Goal: Check status

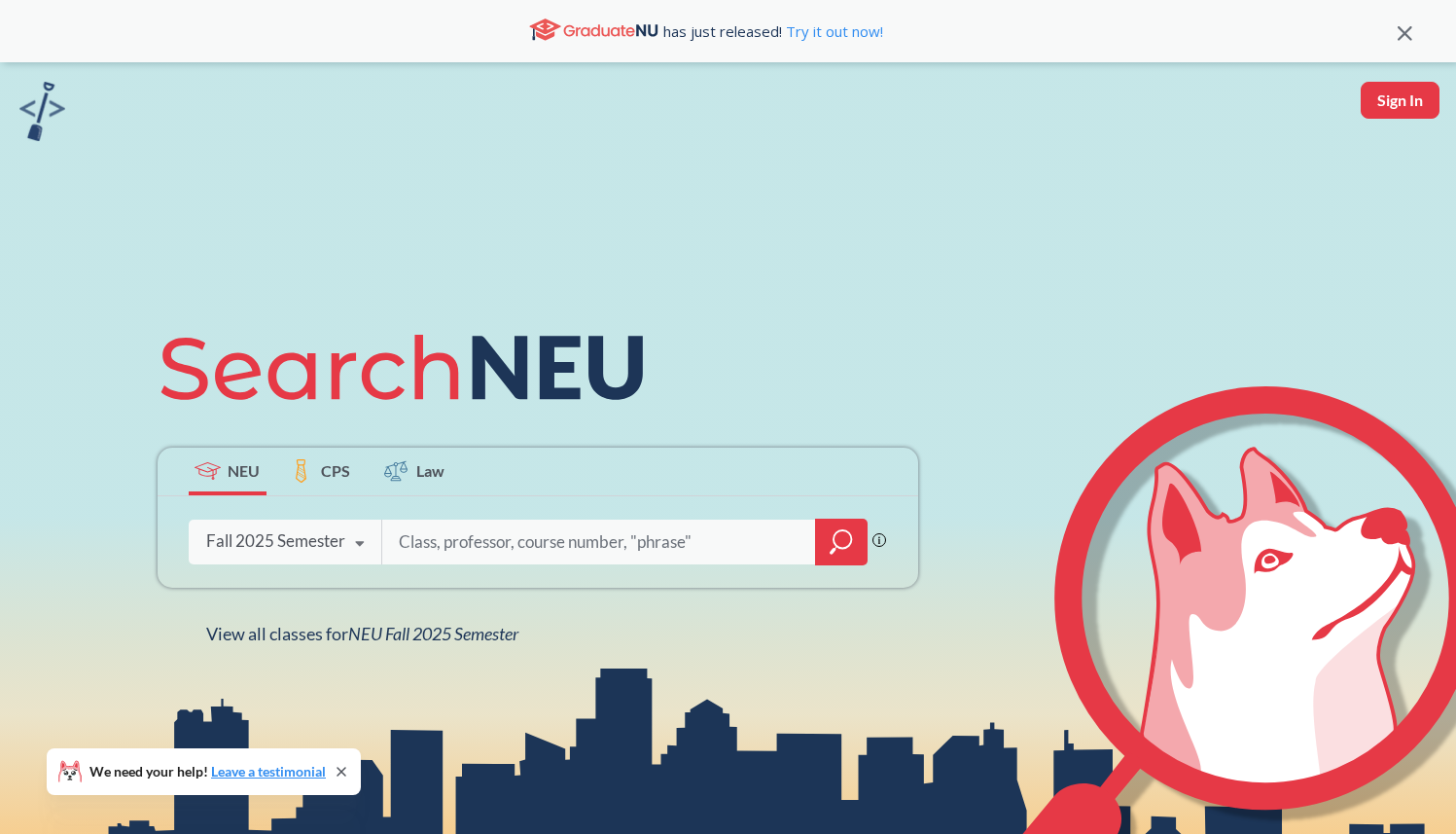
scroll to position [103, 0]
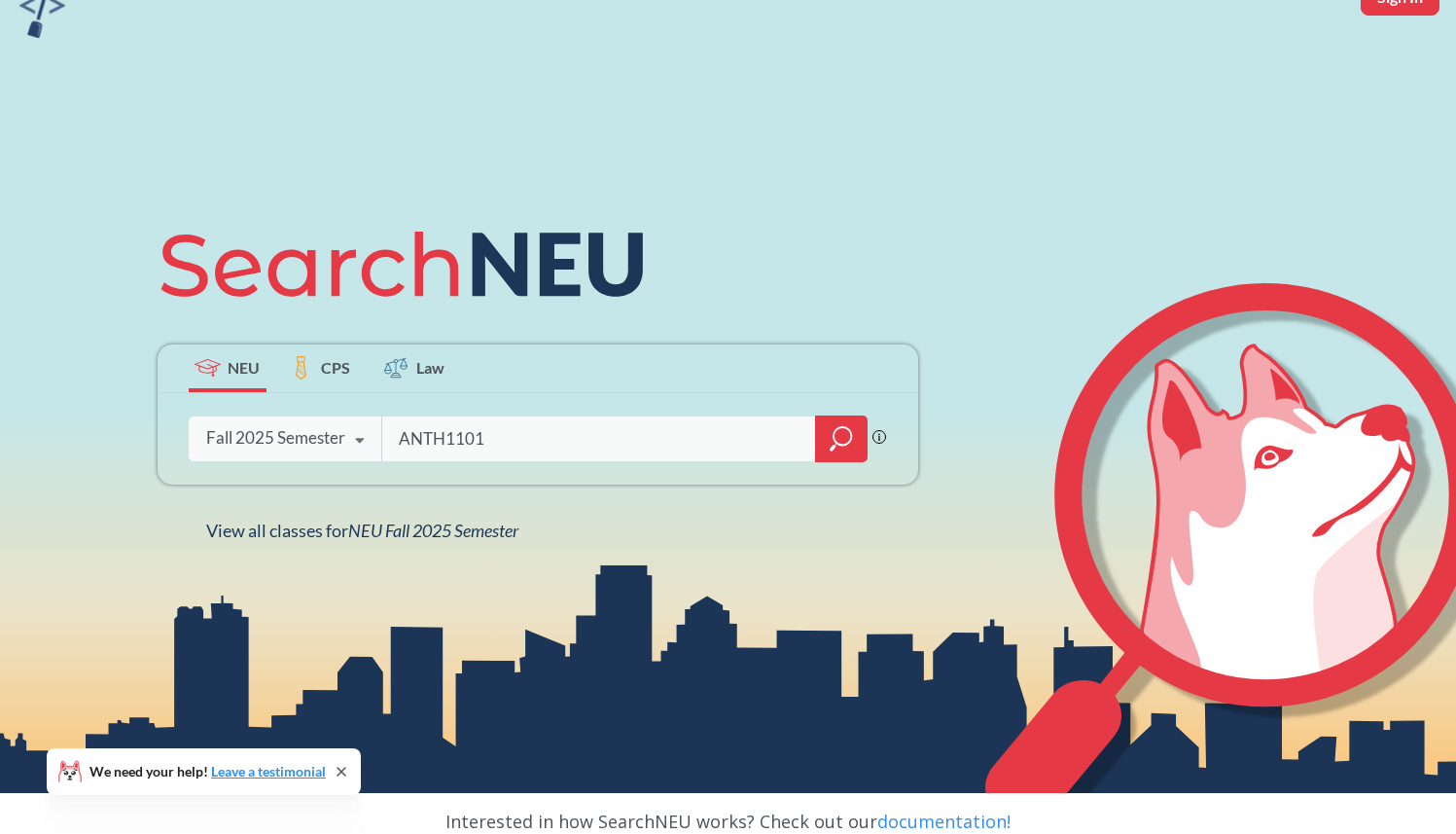
type input "ANTH1101"
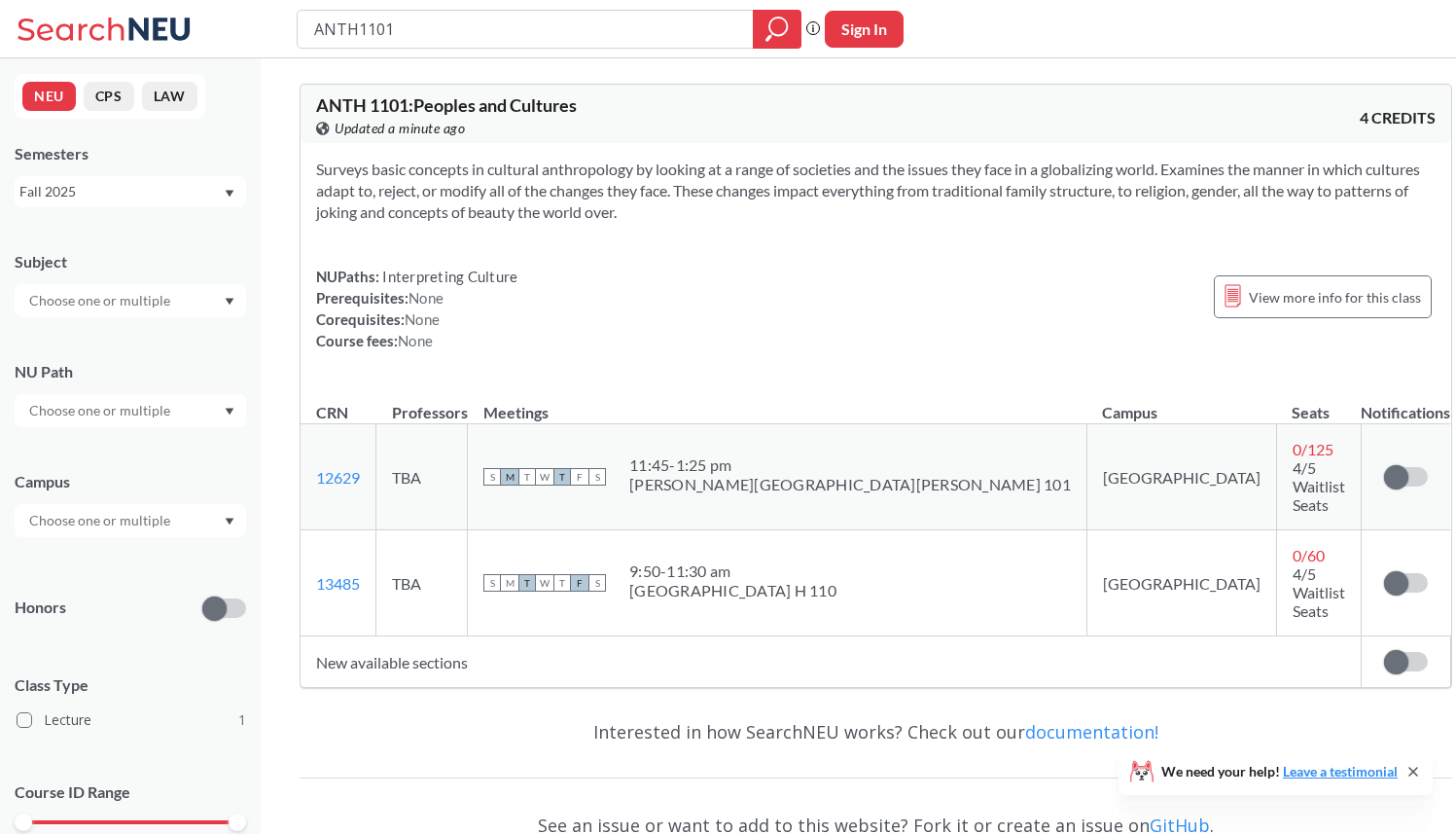
click at [790, 562] on div "9:50 - 11:30 am" at bounding box center [732, 571] width 207 height 20
click at [1292, 564] on span "4/5 Waitlist Seats" at bounding box center [1319, 592] width 53 height 56
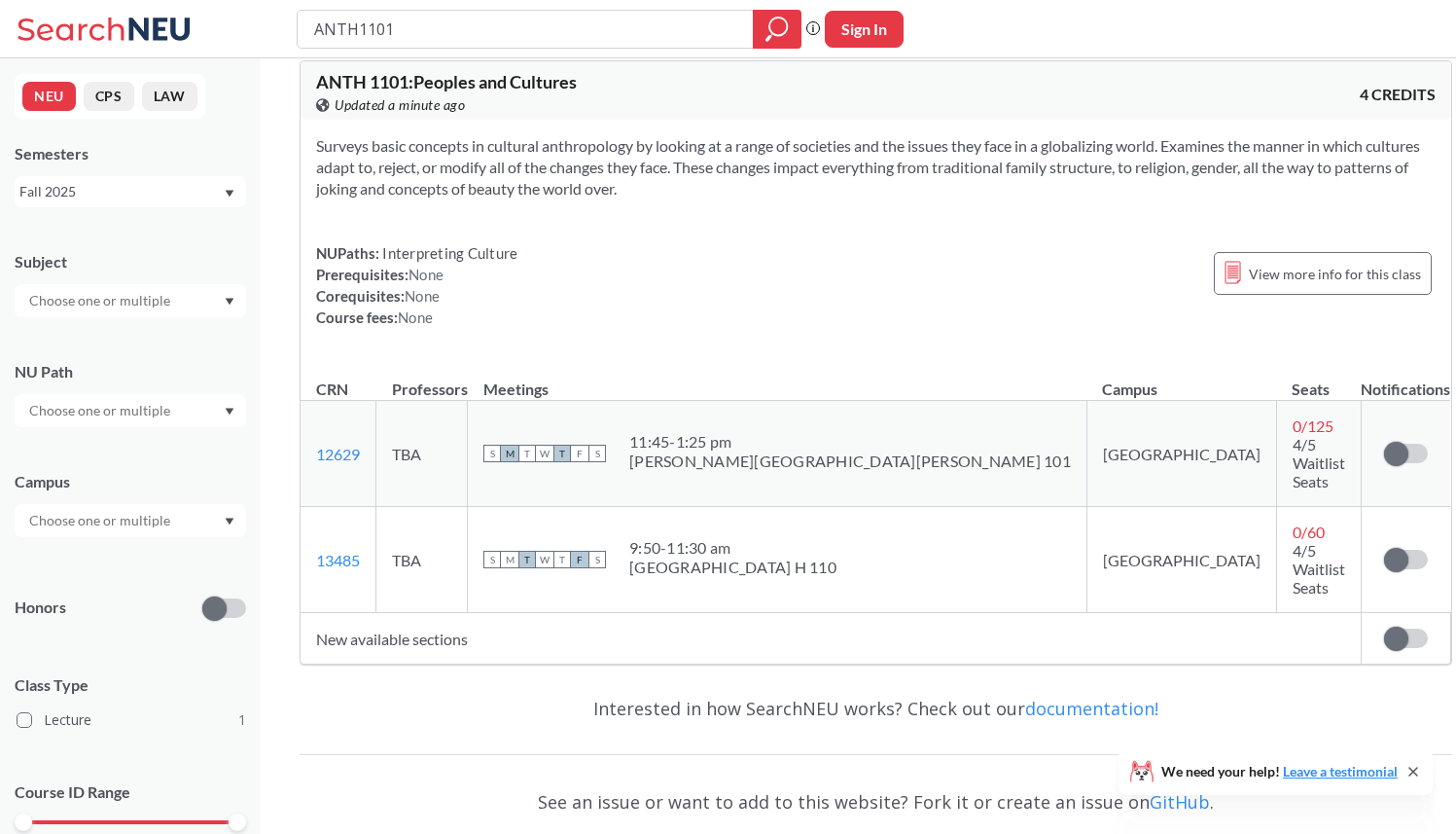
scroll to position [15, 0]
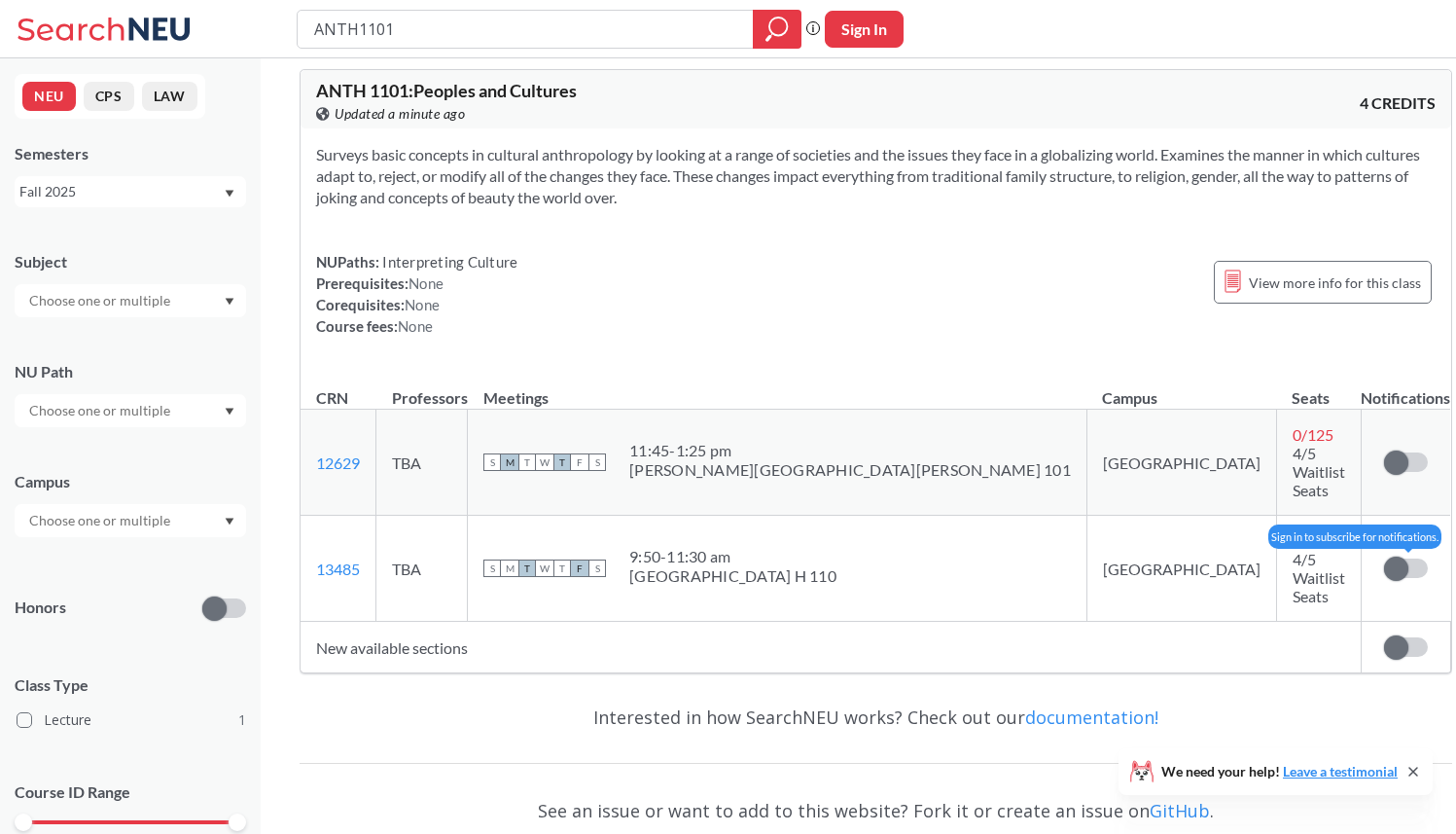
click at [1384, 557] on span at bounding box center [1396, 568] width 24 height 25
click at [1384, 559] on input "checkbox" at bounding box center [1384, 559] width 0 height 0
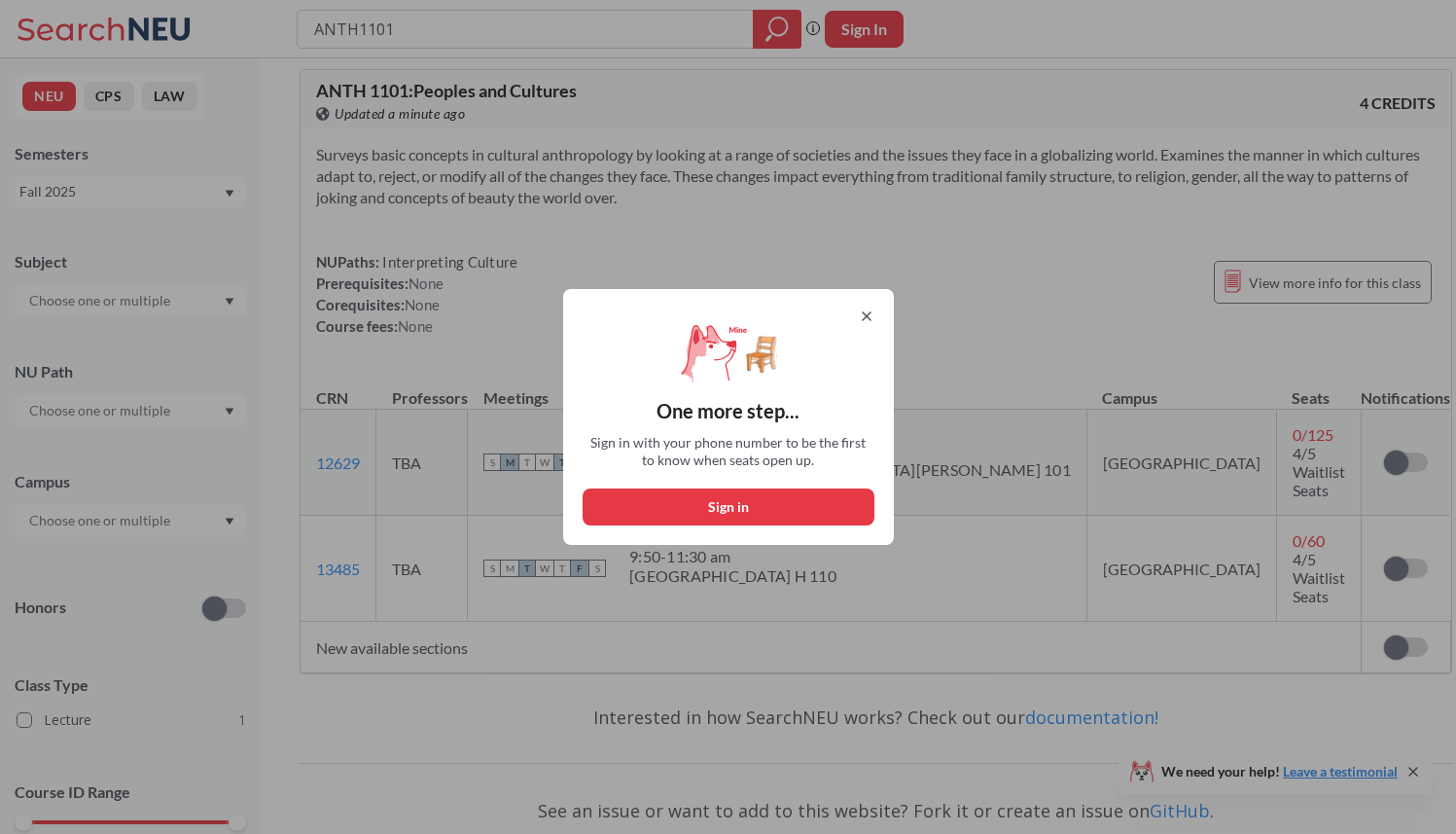
click at [880, 301] on div "One more step... Sign in with your phone number to be the first to know when se…" at bounding box center [729, 417] width 331 height 256
click at [796, 504] on button "Sign in" at bounding box center [729, 507] width 292 height 37
select select "US"
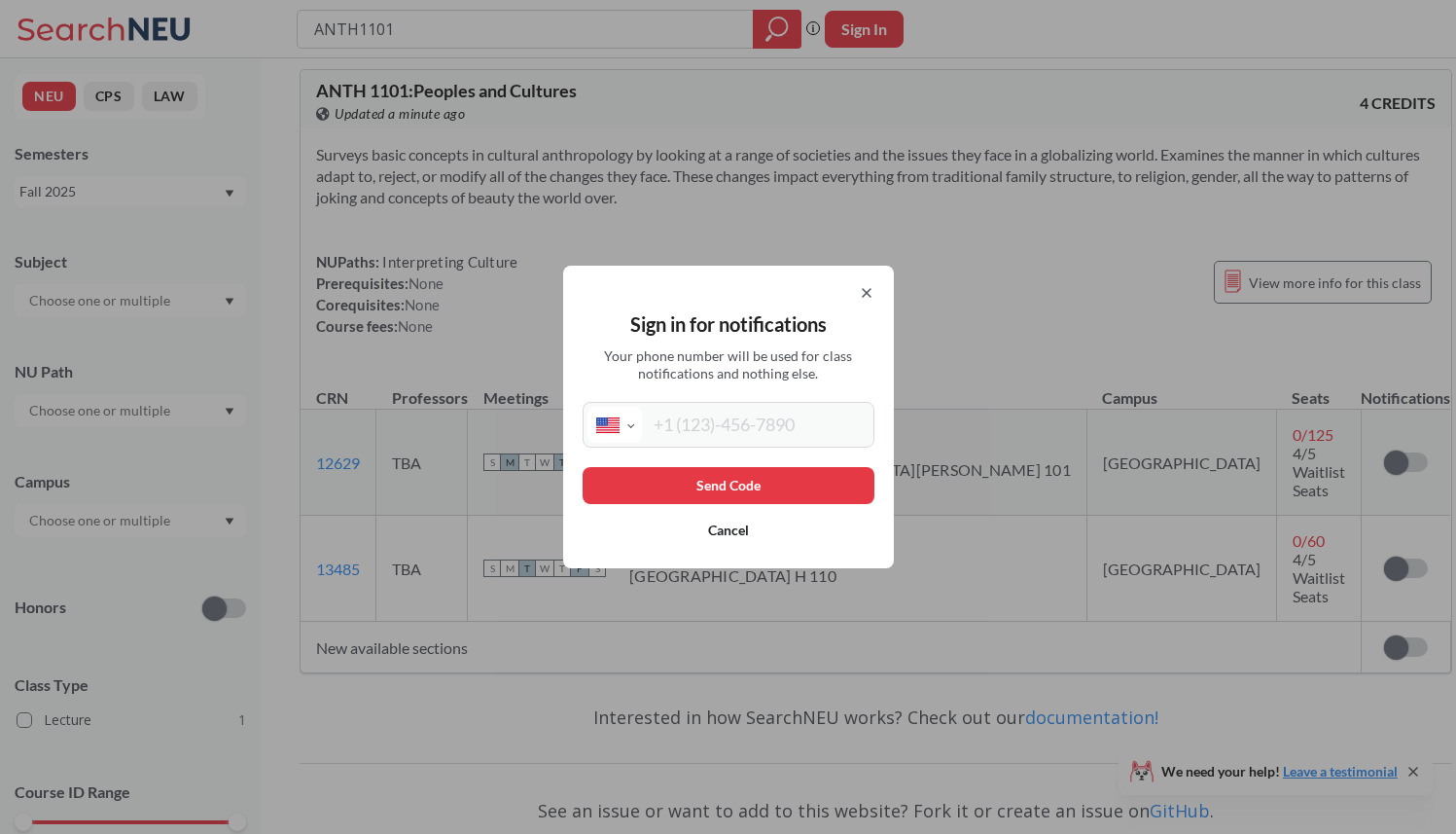
click at [768, 431] on input "tel" at bounding box center [755, 424] width 227 height 36
click at [637, 430] on select "International [GEOGRAPHIC_DATA] [GEOGRAPHIC_DATA] [GEOGRAPHIC_DATA] [GEOGRAPHIC…" at bounding box center [615, 424] width 55 height 36
click at [698, 420] on input "tel" at bounding box center [755, 424] width 227 height 36
type input "[PHONE_NUMBER]"
click at [697, 480] on button "Send Code" at bounding box center [729, 485] width 292 height 37
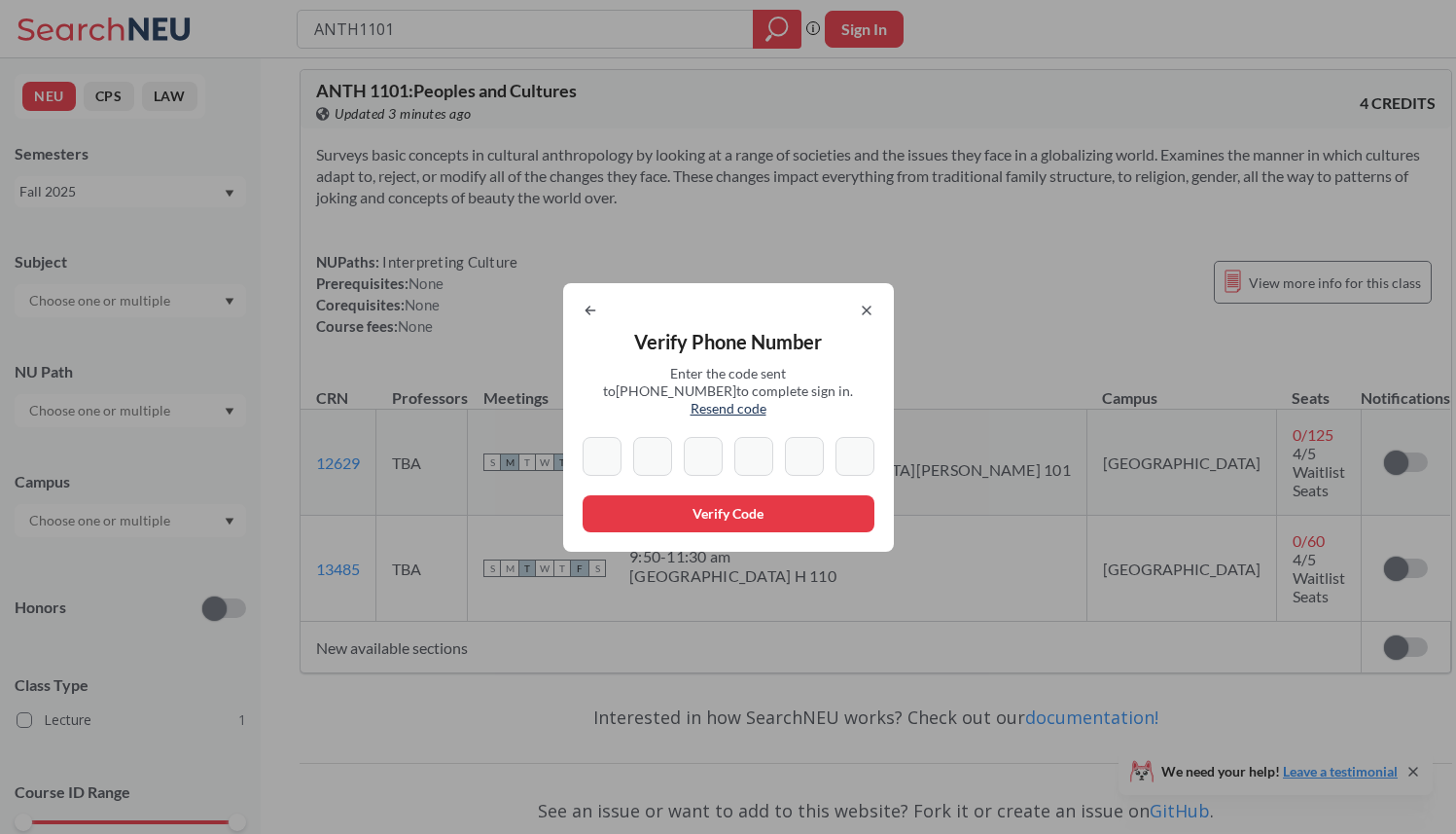
type input "9"
type input "3"
type input "9"
type input "8"
type input "6"
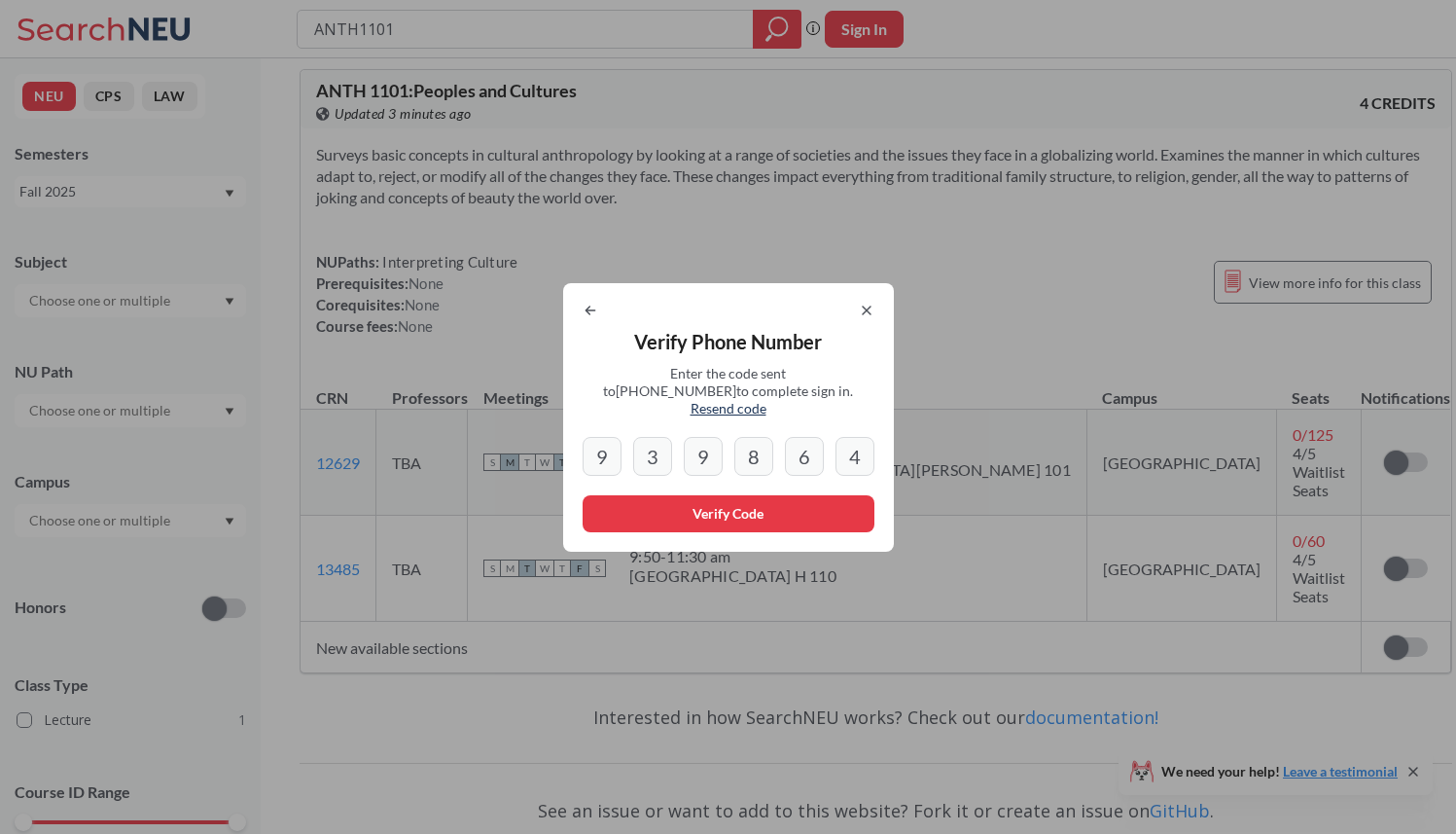
type input "4"
click at [688, 509] on button "Verify Code" at bounding box center [729, 514] width 292 height 37
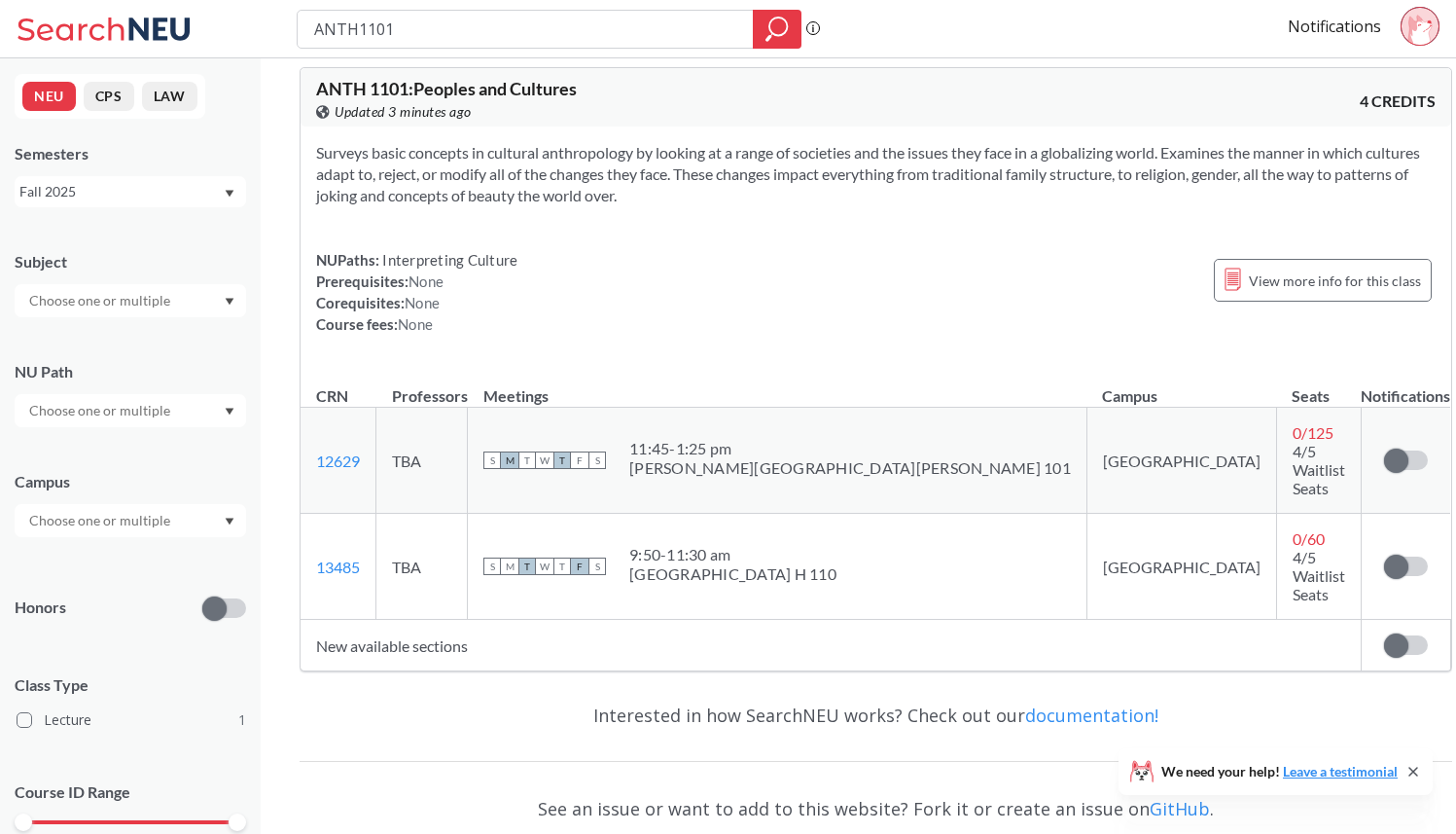
scroll to position [22, 0]
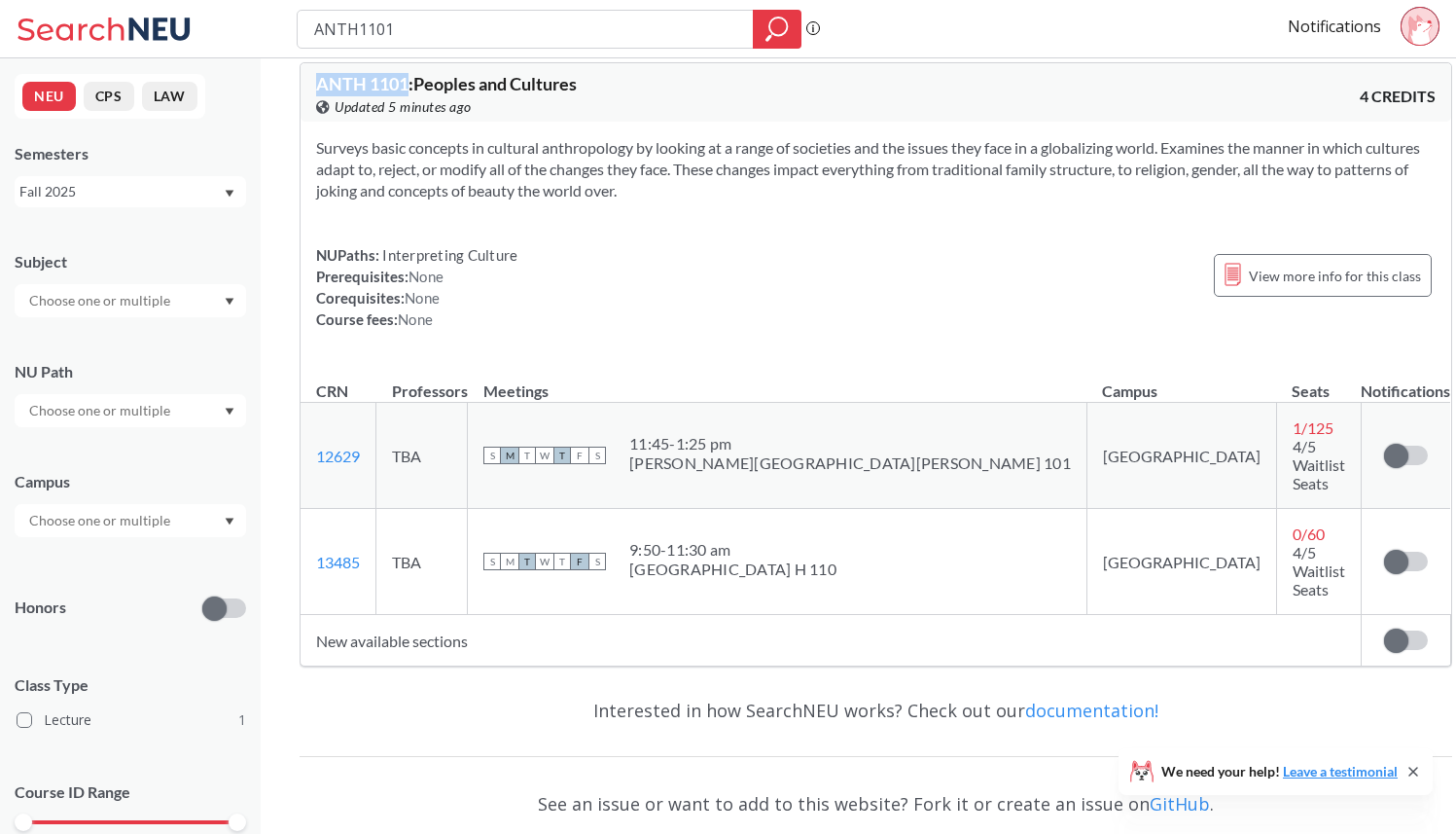
drag, startPoint x: 411, startPoint y: 83, endPoint x: 291, endPoint y: 83, distance: 120.0
click at [291, 83] on div "ANTH 1101 : Peoples and Cultures View this course on Banner. Updated 5 minutes …" at bounding box center [876, 509] width 1231 height 943
copy span "ANTH 1101"
